Goal: Task Accomplishment & Management: Manage account settings

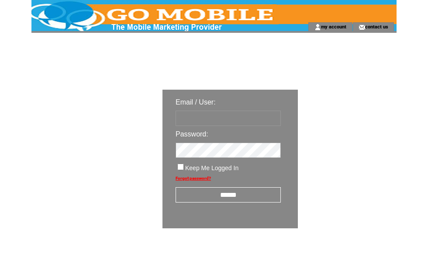
scroll to position [15, 0]
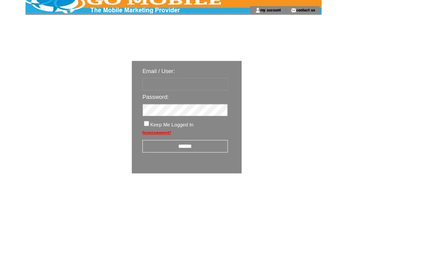
type input "********"
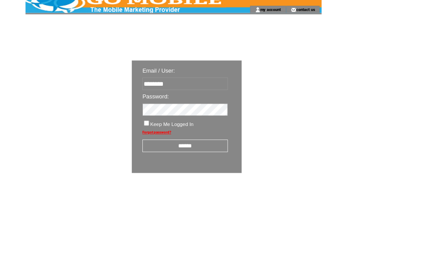
click at [239, 183] on input "******" at bounding box center [228, 179] width 105 height 15
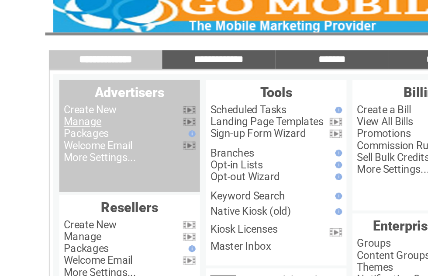
click at [59, 80] on link "Manage" at bounding box center [49, 83] width 22 height 7
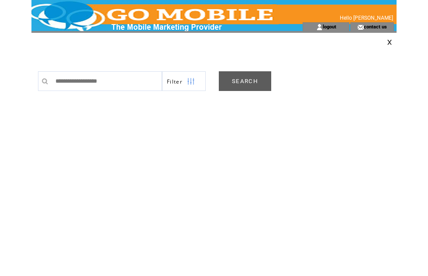
click at [249, 83] on link "SEARCH" at bounding box center [245, 81] width 52 height 20
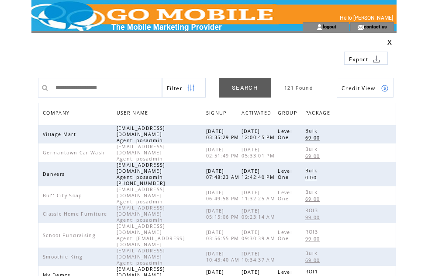
click at [64, 113] on span "COMPANY" at bounding box center [57, 113] width 29 height 13
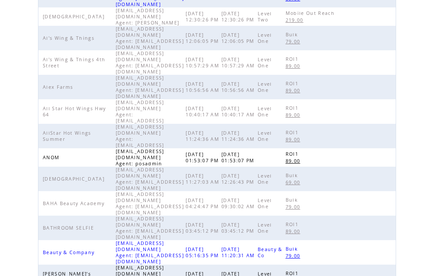
scroll to position [275, 0]
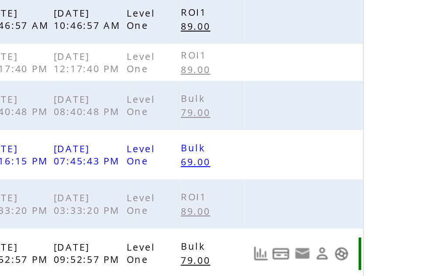
click at [381, 226] on link at bounding box center [384, 229] width 7 height 7
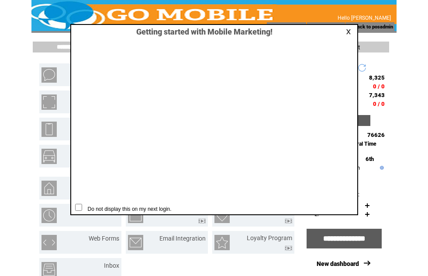
scroll to position [0, 0]
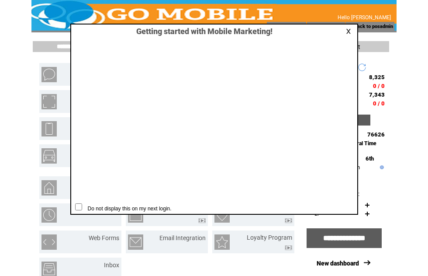
click at [349, 25] on div "Getting started with Mobile Marketing! Do not display this on my next login." at bounding box center [214, 119] width 288 height 191
click at [348, 29] on link at bounding box center [350, 31] width 8 height 6
